Goal: Find specific page/section: Find specific page/section

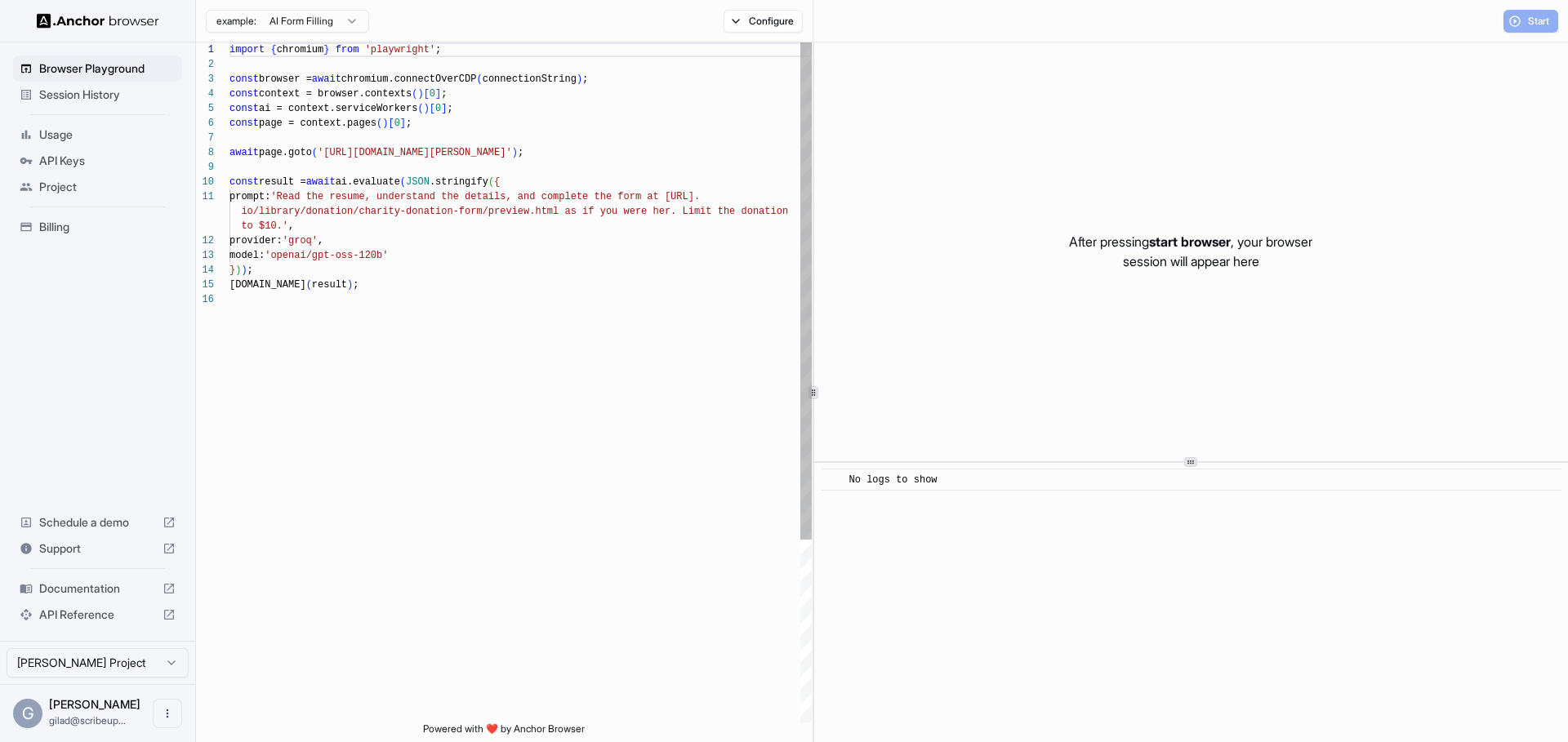
scroll to position [147, 0]
click at [129, 97] on span "Session History" at bounding box center [107, 94] width 136 height 16
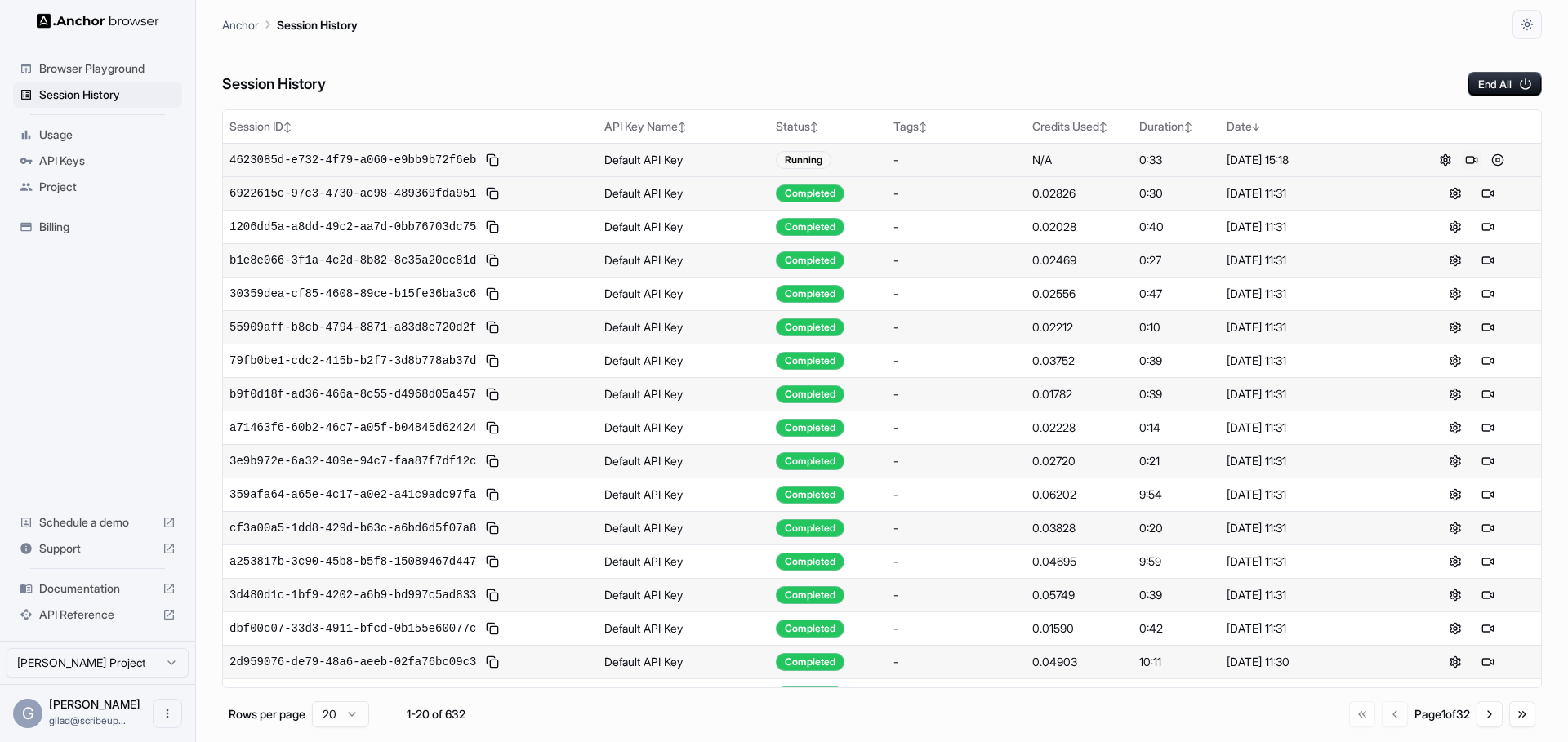
click at [1473, 160] on button at bounding box center [1471, 160] width 20 height 20
click at [1475, 162] on button at bounding box center [1471, 160] width 20 height 20
click at [1500, 363] on button at bounding box center [1497, 361] width 20 height 20
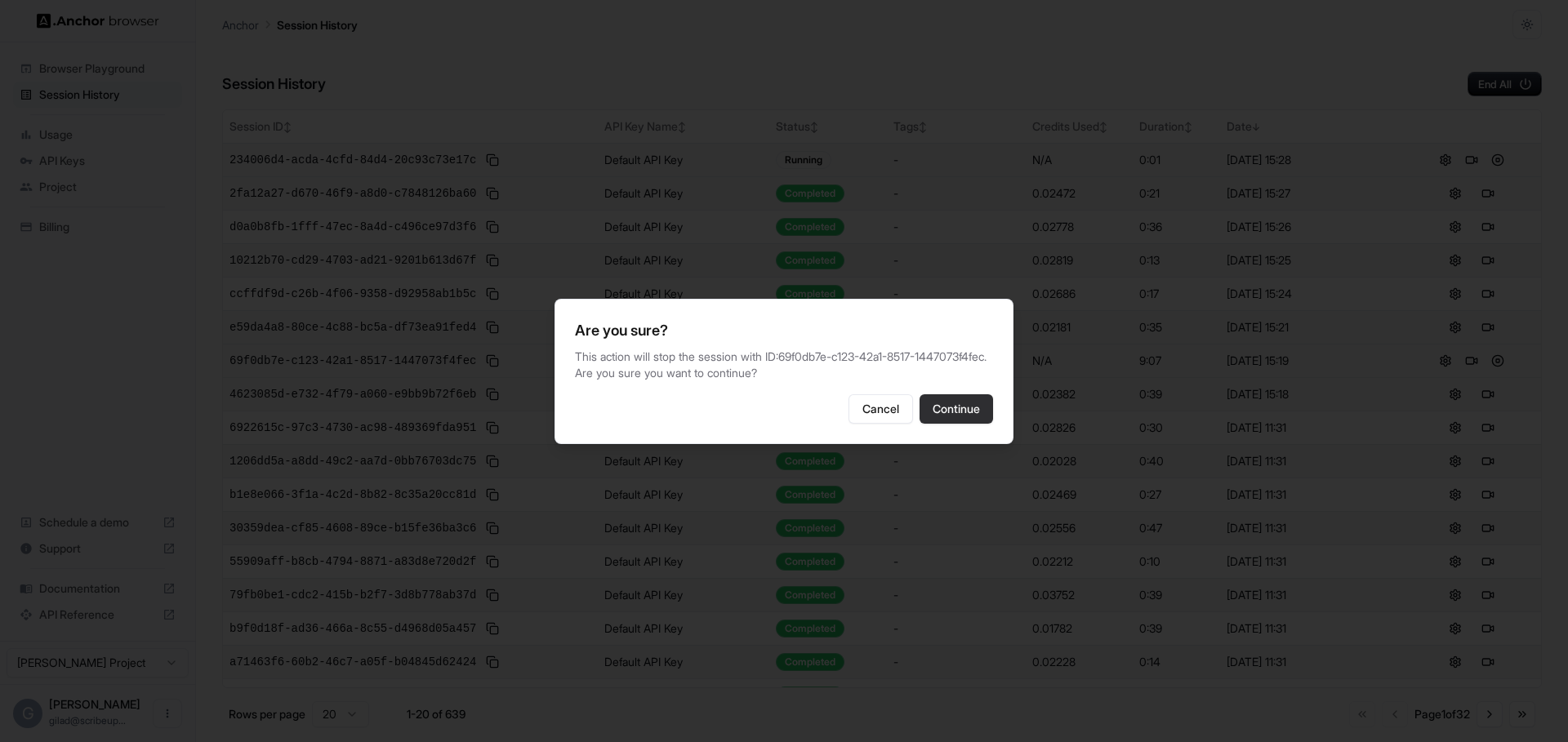
click at [961, 419] on button "Continue" at bounding box center [956, 409] width 73 height 29
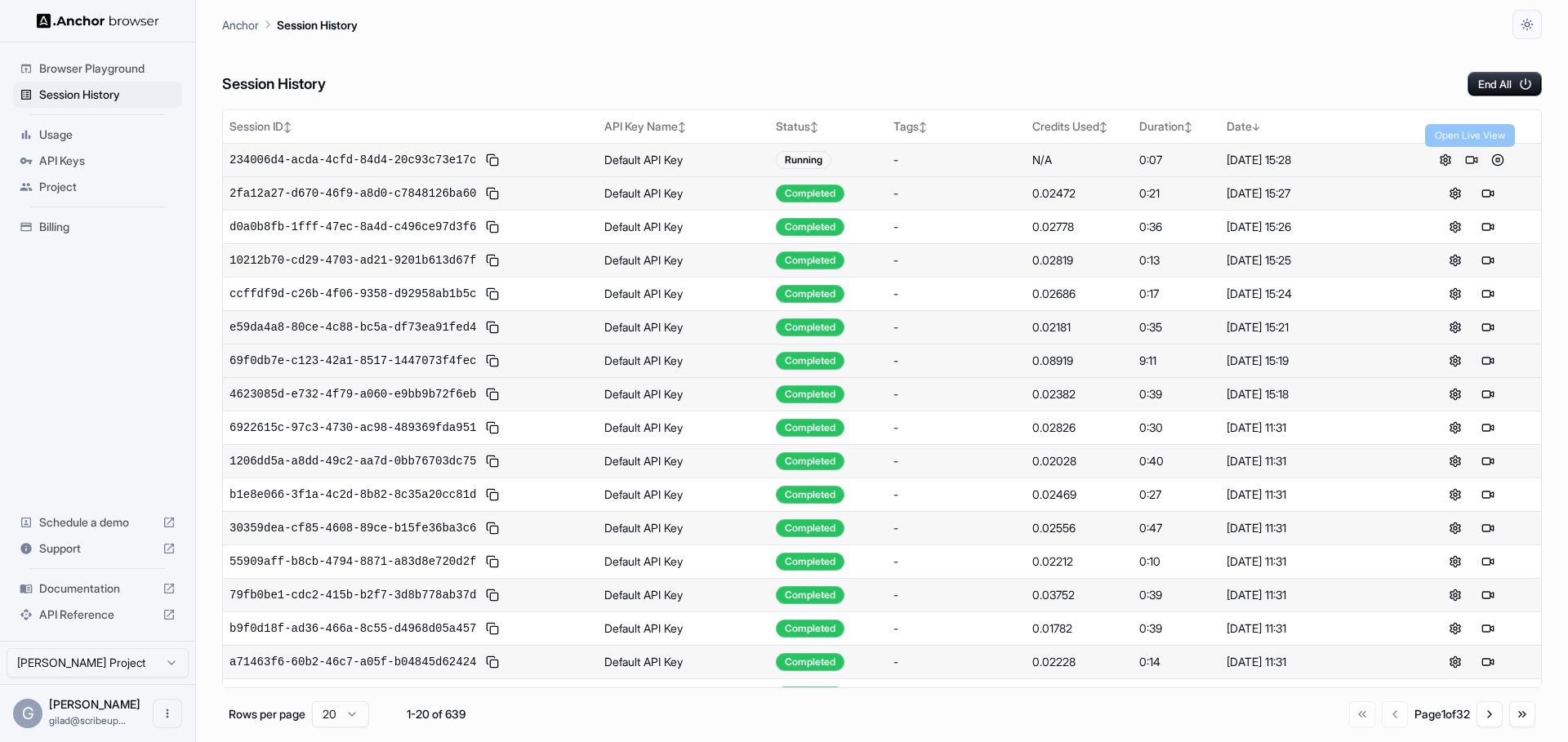
click at [1468, 162] on button at bounding box center [1471, 160] width 20 height 20
